Goal: Navigation & Orientation: Find specific page/section

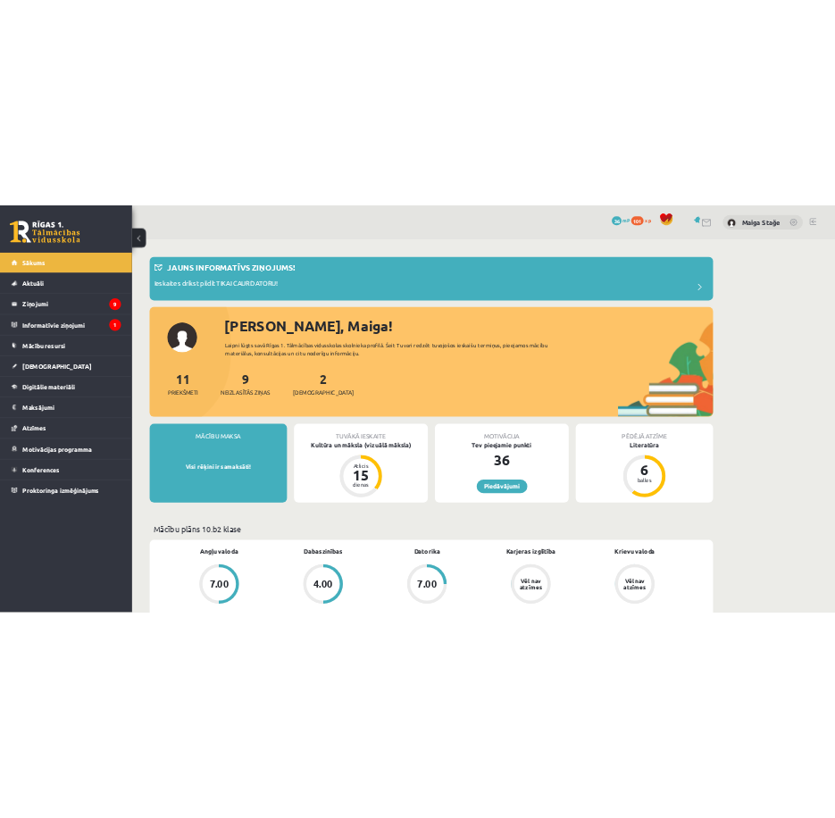
scroll to position [89, 0]
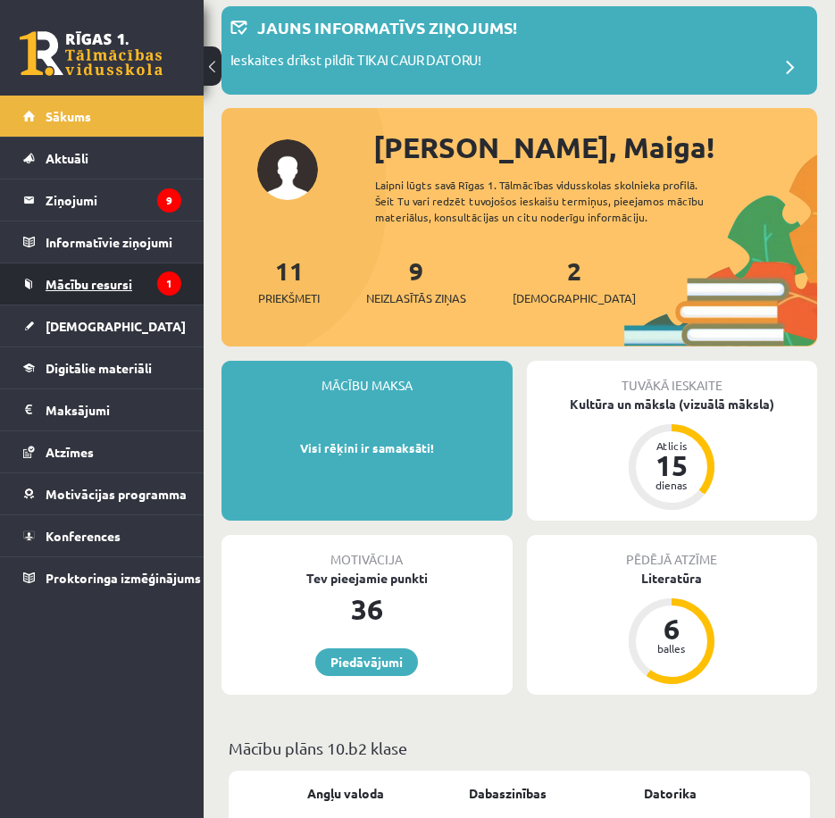
click at [85, 273] on link "Mācību resursi" at bounding box center [102, 284] width 158 height 41
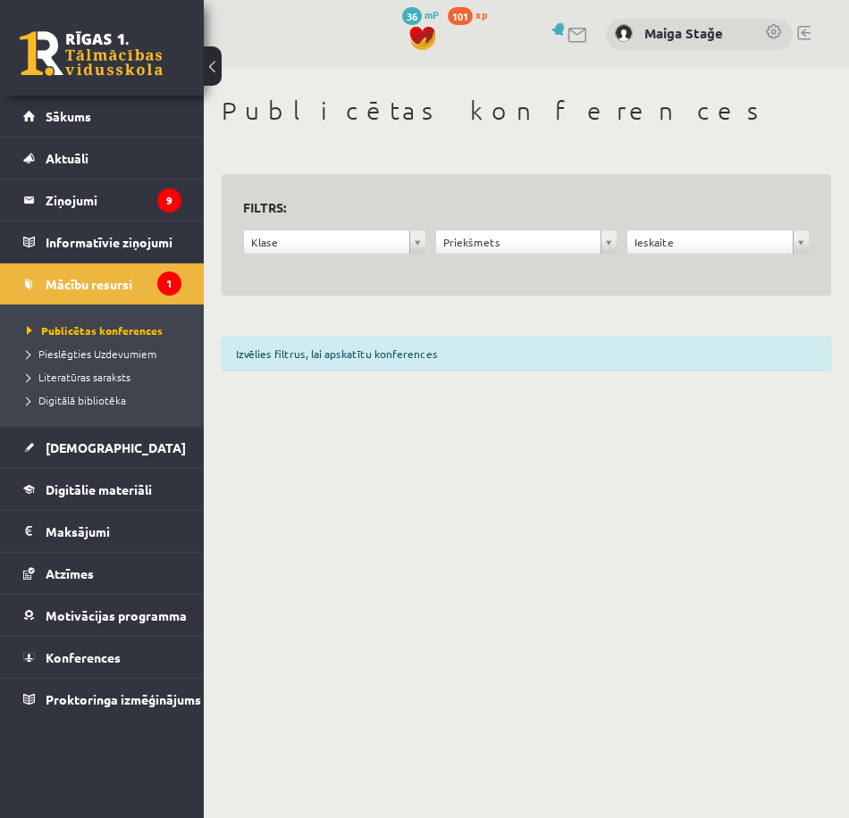
click at [123, 364] on li "Pieslēgties Uzdevumiem" at bounding box center [106, 353] width 159 height 23
click at [59, 398] on span "Digitālā bibliotēka" at bounding box center [76, 400] width 99 height 14
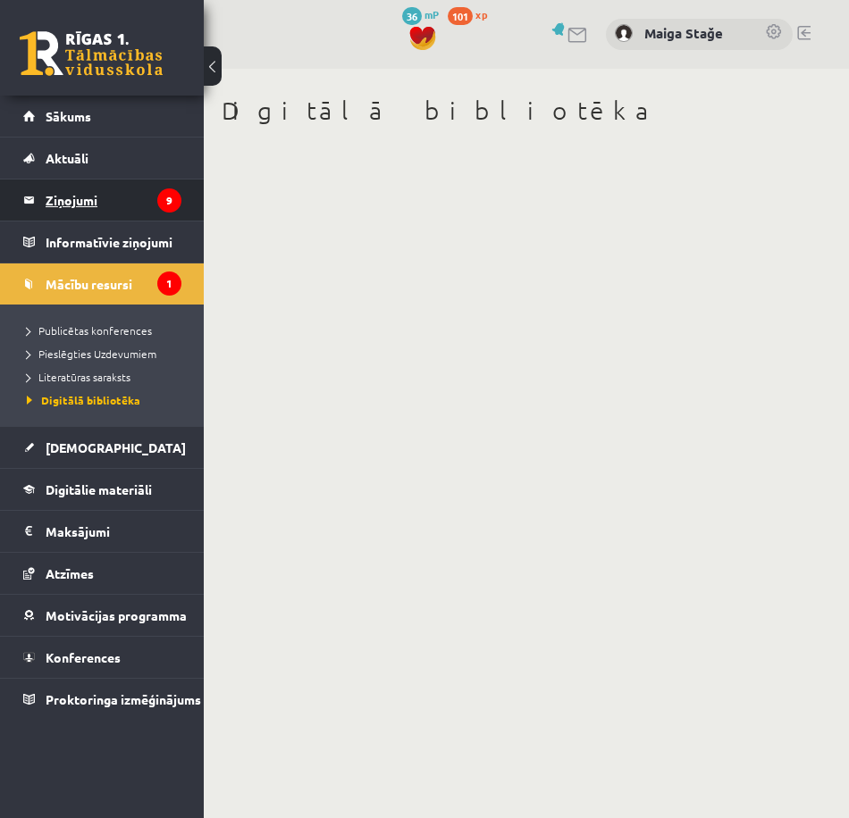
click at [132, 206] on legend "Ziņojumi 9" at bounding box center [114, 200] width 136 height 41
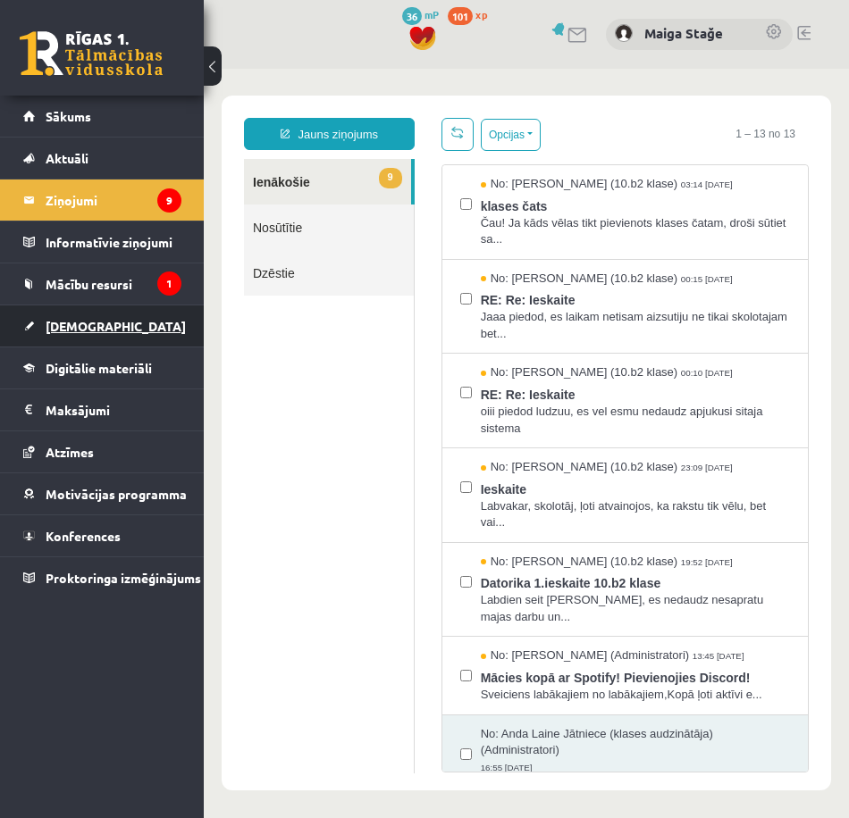
click at [131, 320] on link "[DEMOGRAPHIC_DATA]" at bounding box center [102, 326] width 158 height 41
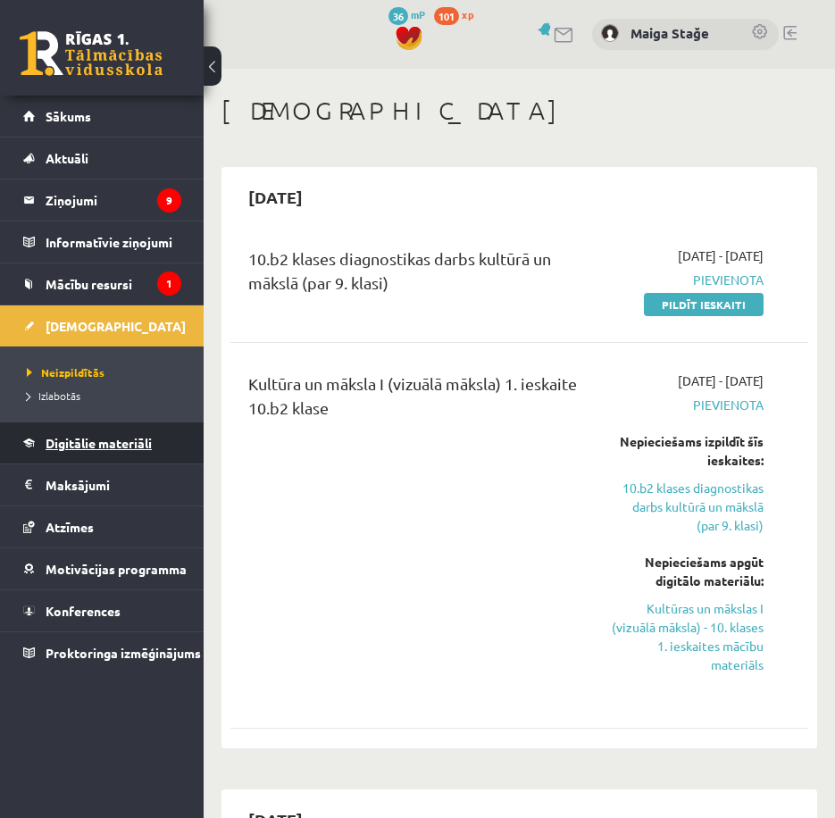
click at [139, 431] on link "Digitālie materiāli" at bounding box center [102, 443] width 158 height 41
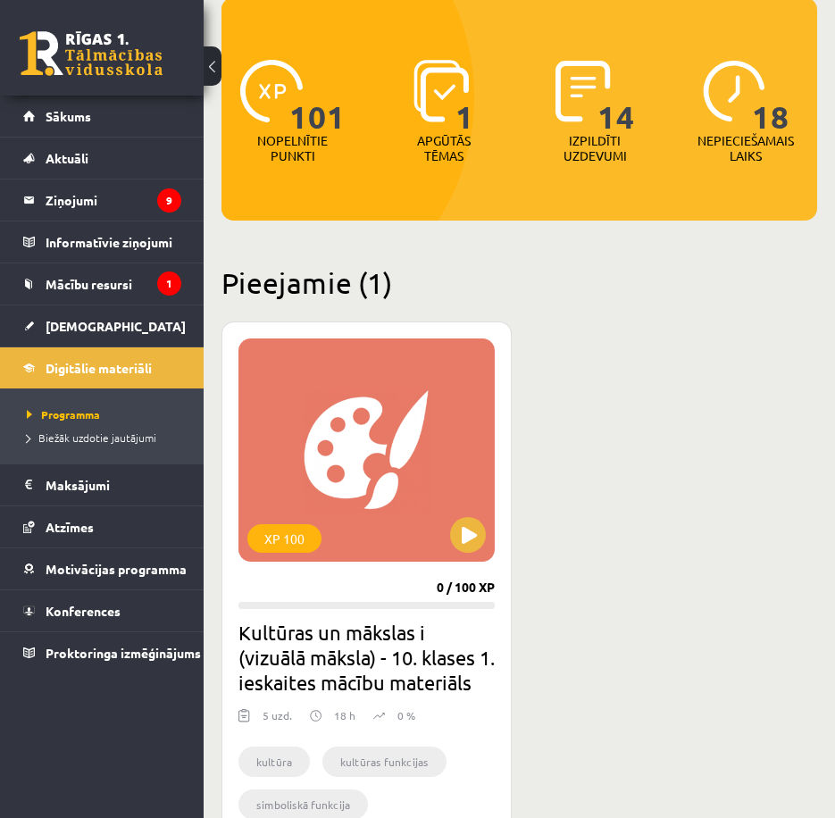
scroll to position [268, 0]
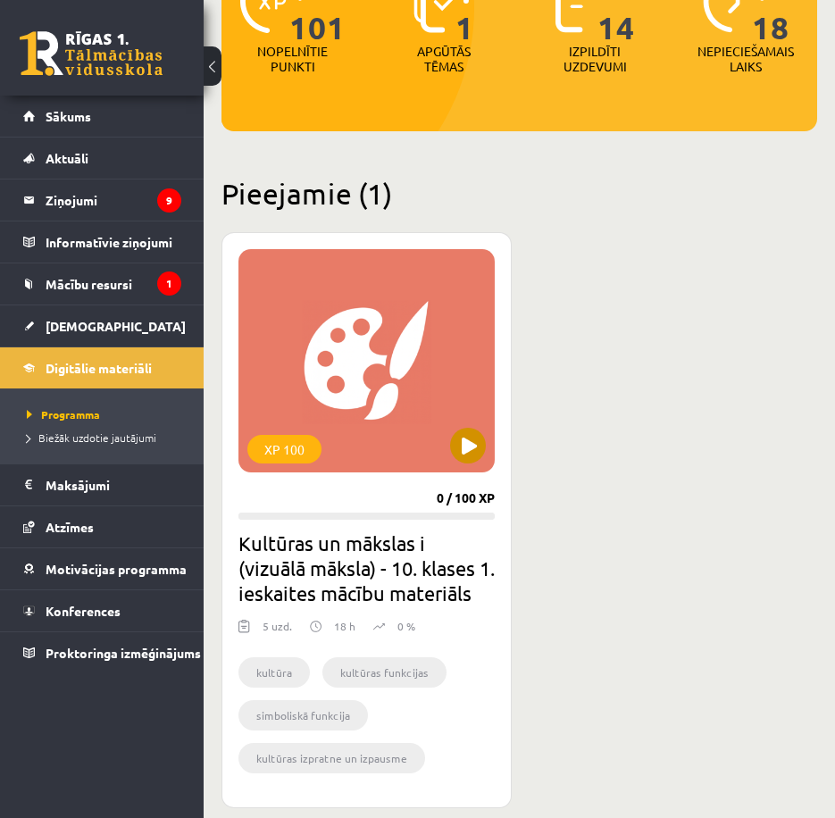
click at [409, 362] on div "XP 100" at bounding box center [367, 360] width 256 height 223
